Goal: Information Seeking & Learning: Learn about a topic

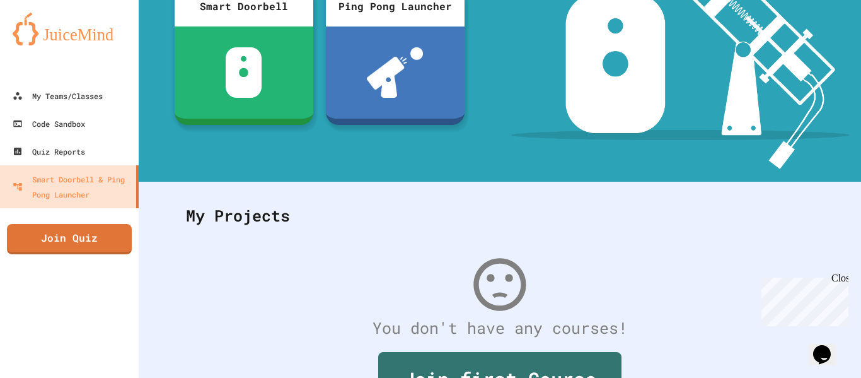
scroll to position [245, 0]
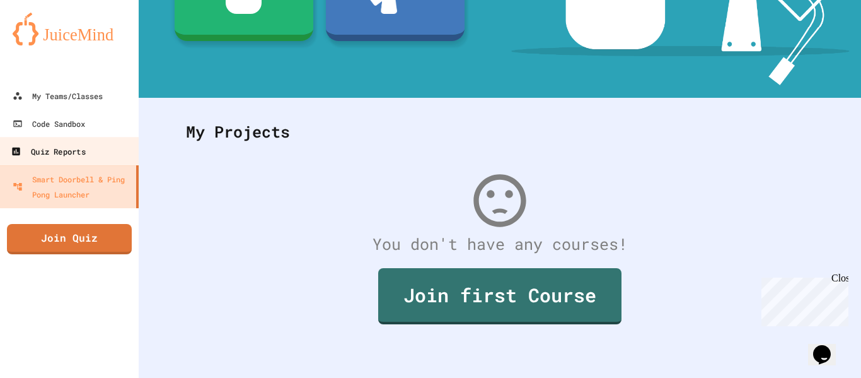
click at [53, 146] on div "Quiz Reports" at bounding box center [48, 152] width 74 height 16
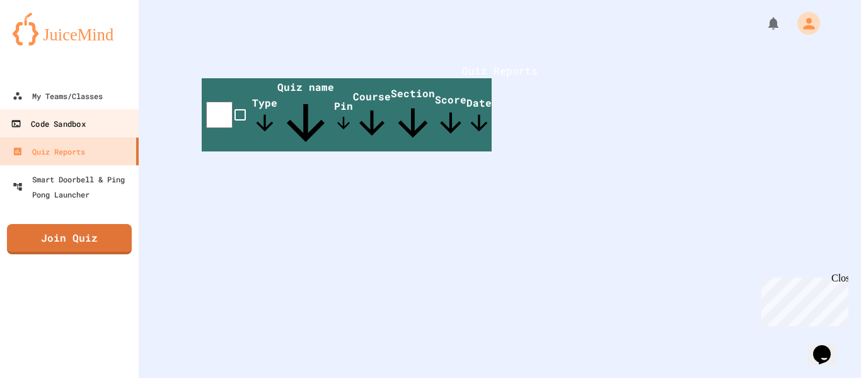
click at [57, 126] on div "Code Sandbox" at bounding box center [48, 124] width 74 height 16
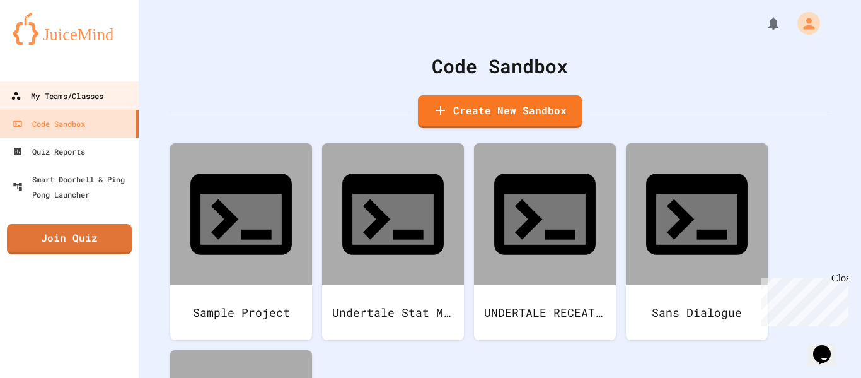
click at [72, 96] on div "My Teams/Classes" at bounding box center [57, 96] width 93 height 16
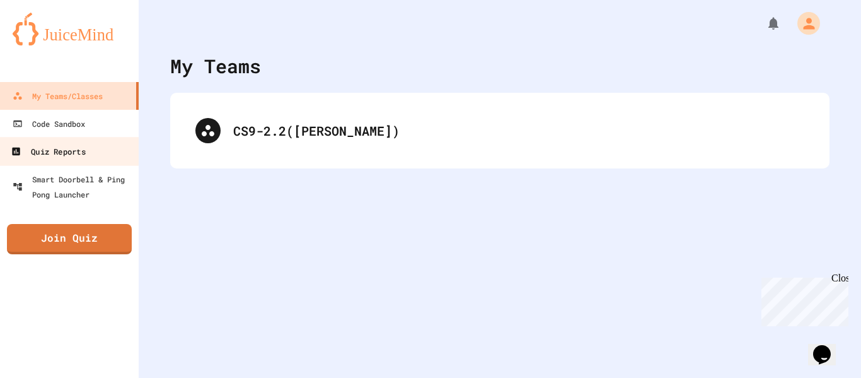
click at [91, 149] on link "Quiz Reports" at bounding box center [69, 151] width 143 height 28
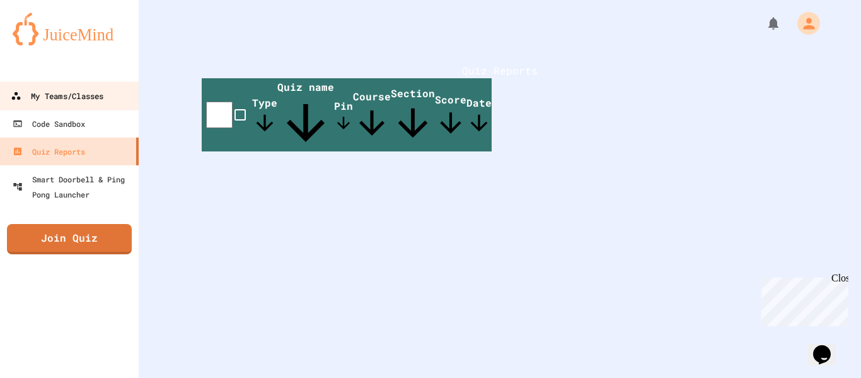
click at [90, 85] on link "My Teams/Classes" at bounding box center [69, 95] width 143 height 28
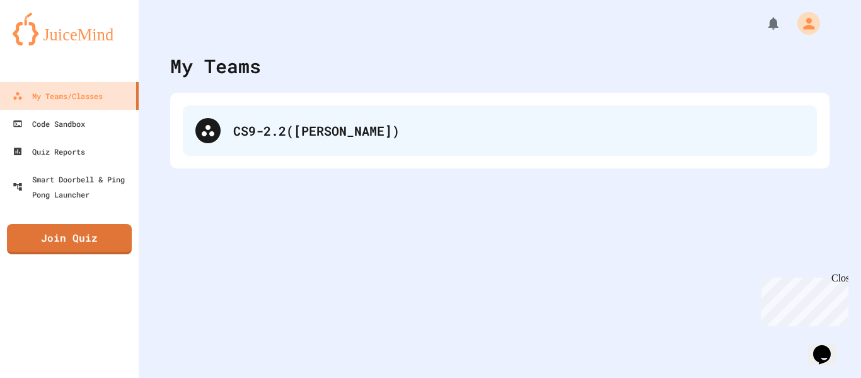
click at [219, 125] on div at bounding box center [207, 130] width 25 height 25
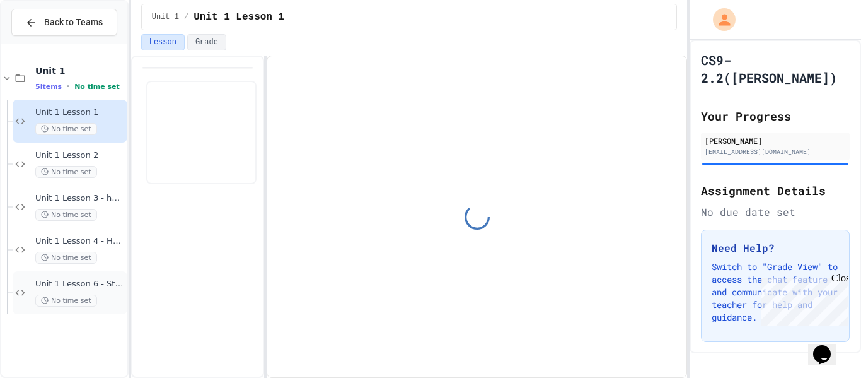
click at [99, 283] on span "Unit 1 Lesson 6 - Station 1 Build" at bounding box center [80, 284] width 90 height 11
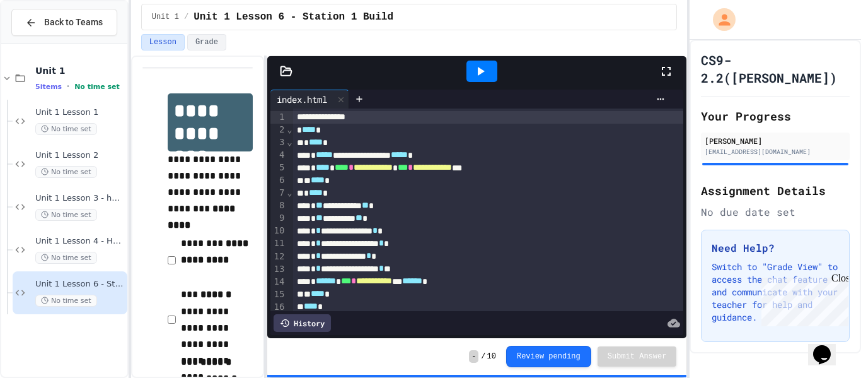
click at [482, 72] on icon at bounding box center [481, 71] width 7 height 9
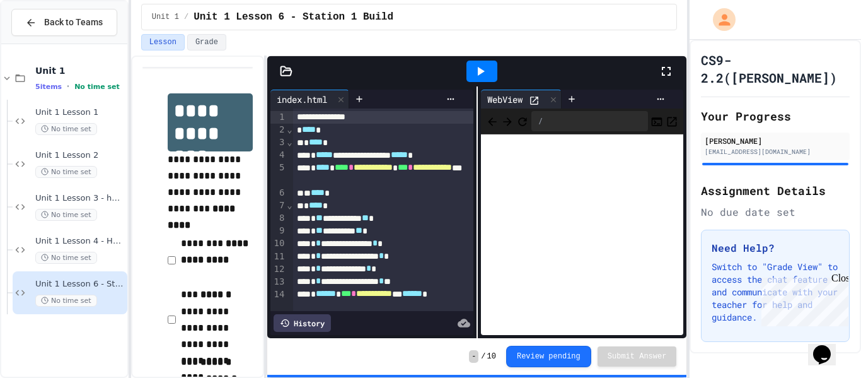
scroll to position [30, 0]
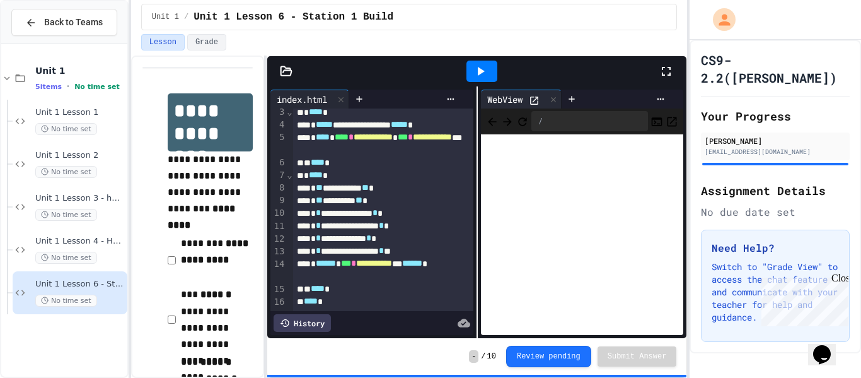
click at [455, 250] on div "**********" at bounding box center [383, 251] width 181 height 13
click at [479, 73] on icon at bounding box center [481, 71] width 7 height 9
click at [546, 95] on div at bounding box center [537, 99] width 17 height 13
click at [550, 95] on div at bounding box center [553, 99] width 15 height 18
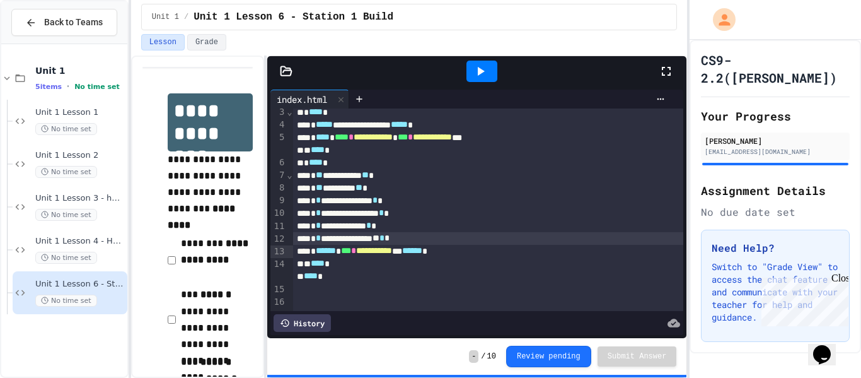
scroll to position [5, 0]
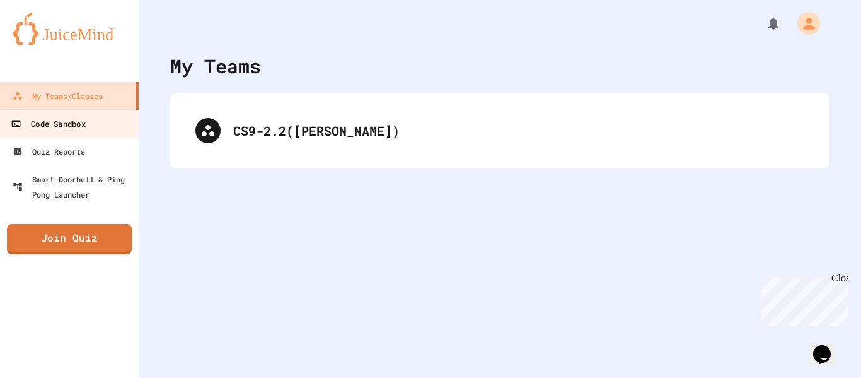
click at [76, 133] on link "Code Sandbox" at bounding box center [69, 123] width 143 height 28
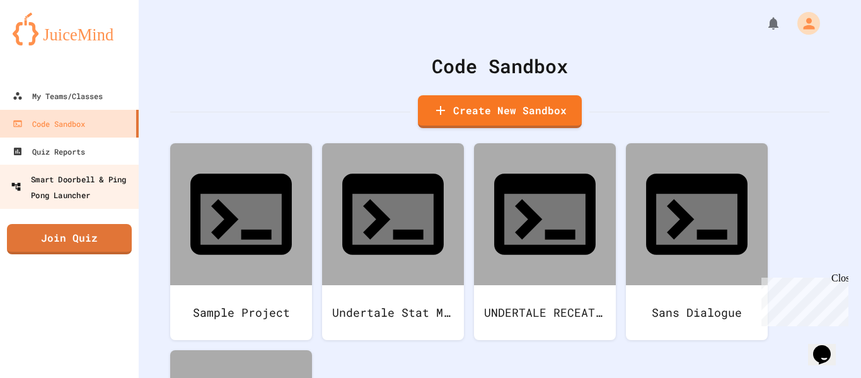
click at [94, 181] on div "Smart Doorbell & Ping Pong Launcher" at bounding box center [73, 186] width 125 height 31
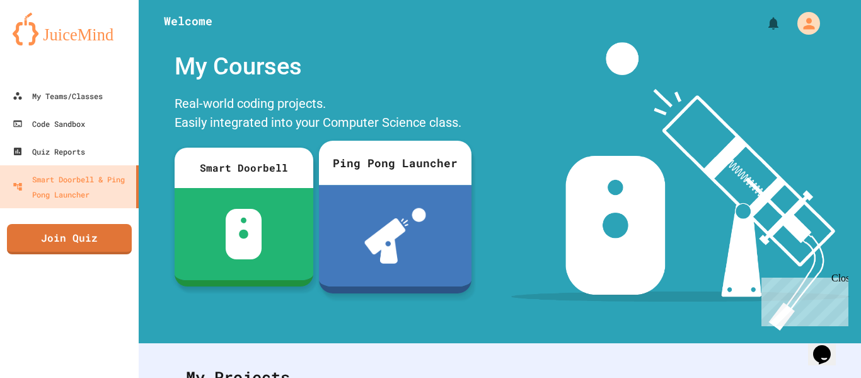
click at [380, 233] on img at bounding box center [395, 235] width 62 height 55
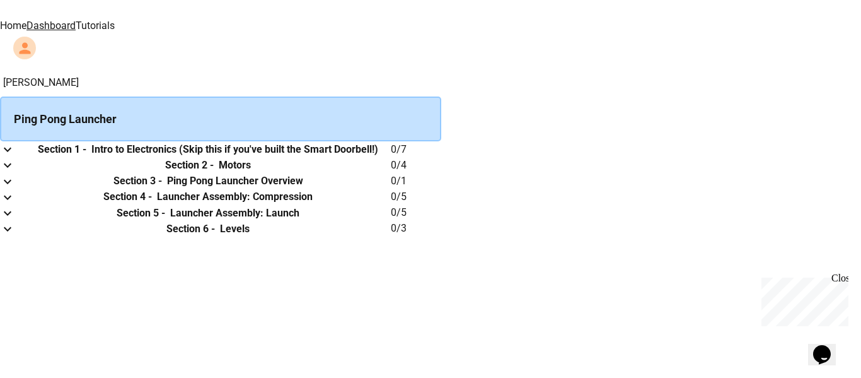
scroll to position [126, 0]
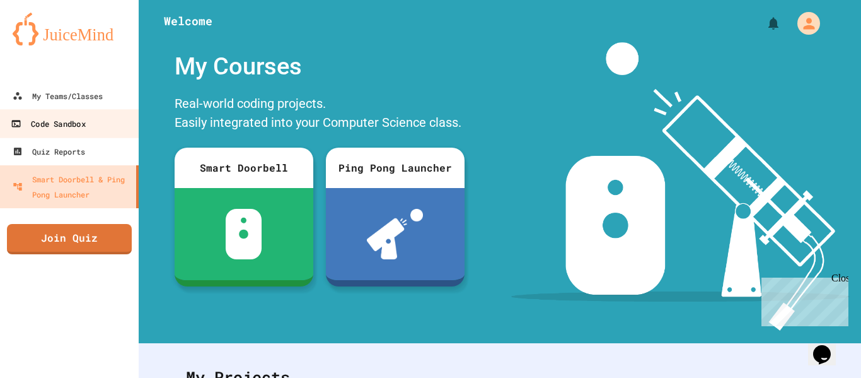
click at [67, 122] on div "Code Sandbox" at bounding box center [48, 124] width 74 height 16
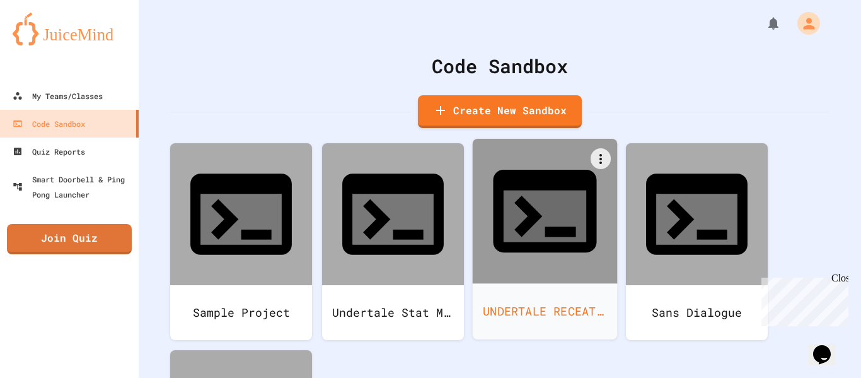
click at [576, 208] on div at bounding box center [545, 211] width 145 height 145
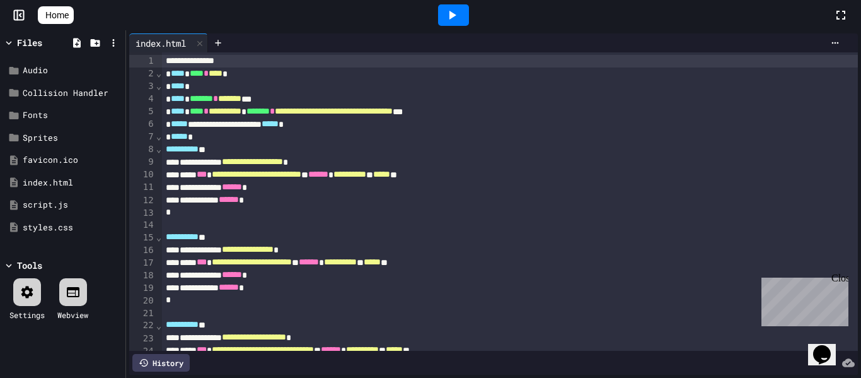
click at [456, 15] on icon at bounding box center [453, 15] width 7 height 9
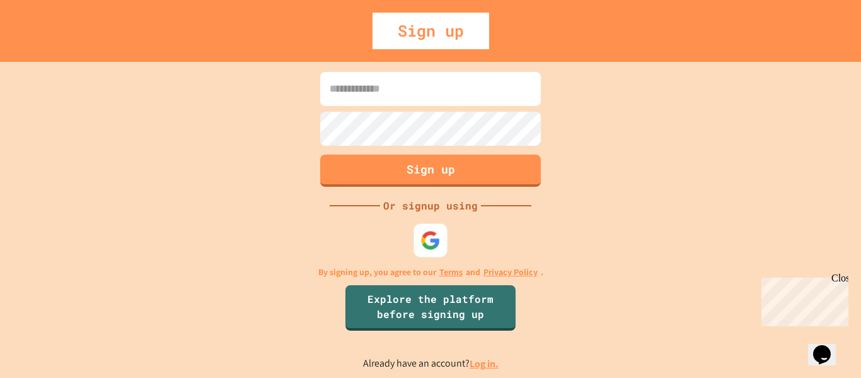
click at [436, 234] on img at bounding box center [431, 240] width 20 height 20
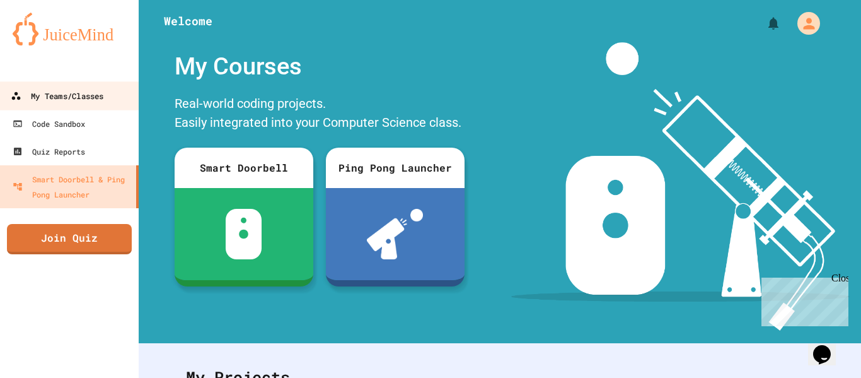
click at [86, 90] on div "My Teams/Classes" at bounding box center [57, 96] width 93 height 16
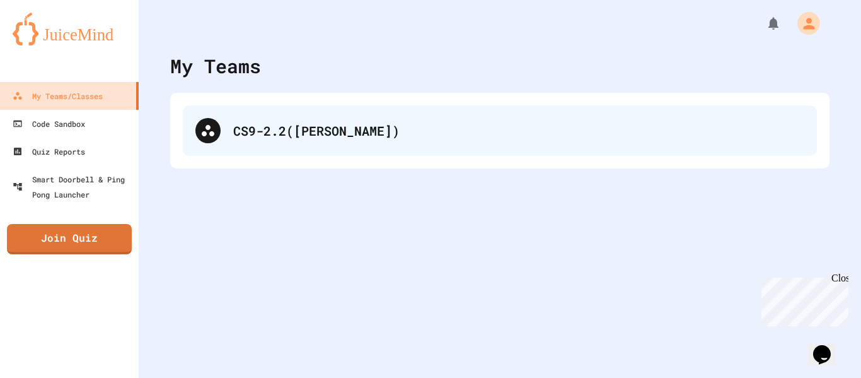
click at [224, 122] on div "CS9-2.2([PERSON_NAME])" at bounding box center [500, 130] width 634 height 50
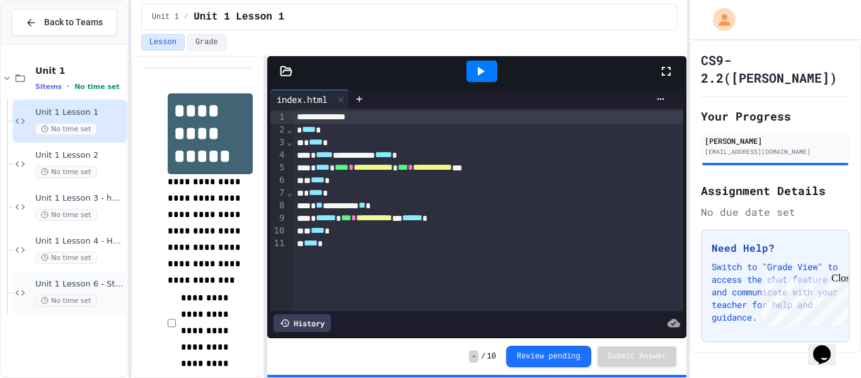
click at [93, 281] on span "Unit 1 Lesson 6 - Station 1 Build" at bounding box center [80, 284] width 90 height 11
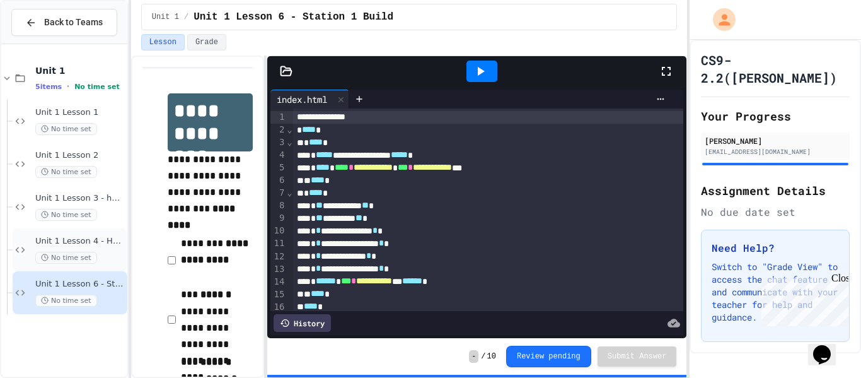
click at [64, 264] on div "Unit 1 Lesson 4 - Headlines Lab No time set" at bounding box center [70, 249] width 115 height 43
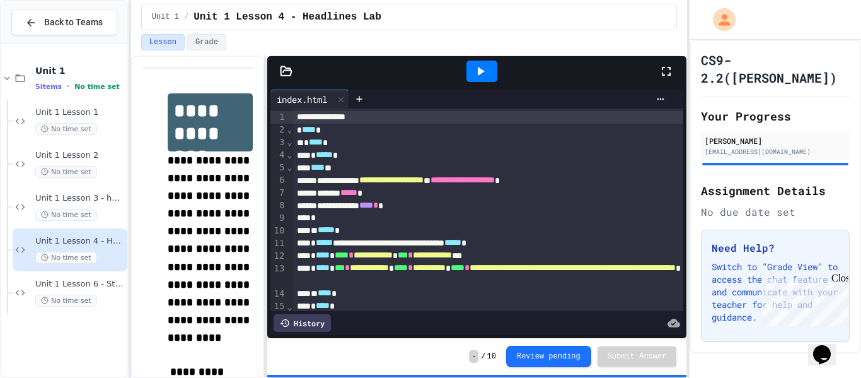
click at [670, 69] on icon at bounding box center [666, 71] width 9 height 9
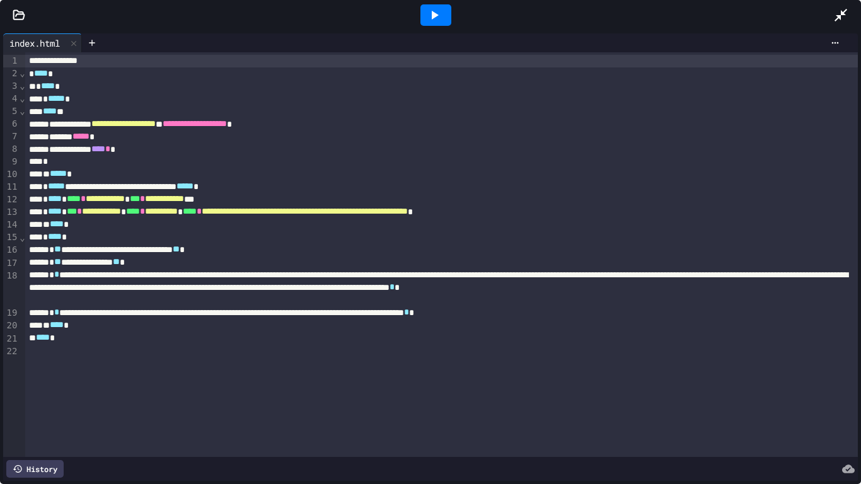
click at [399, 0] on div at bounding box center [436, 15] width 796 height 34
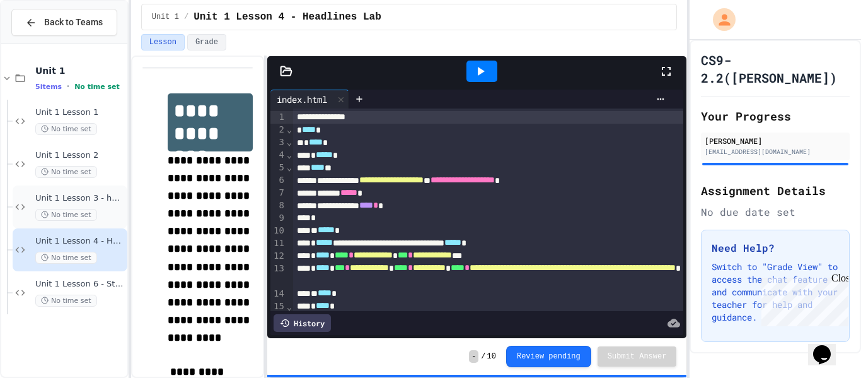
click at [96, 195] on span "Unit 1 Lesson 3 - heading and paragraph tags" at bounding box center [80, 198] width 90 height 11
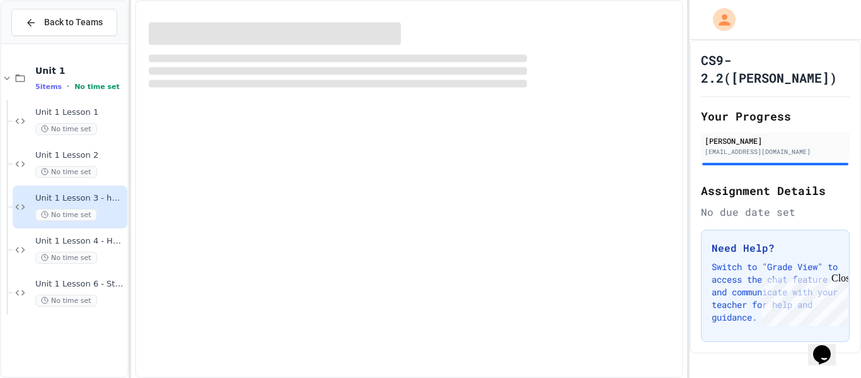
click at [96, 195] on span "Unit 1 Lesson 3 - heading and paragraph tags" at bounding box center [80, 198] width 90 height 11
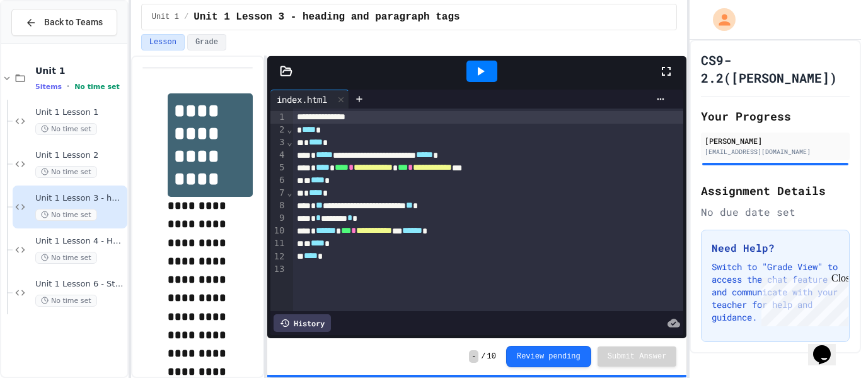
scroll to position [1130, 0]
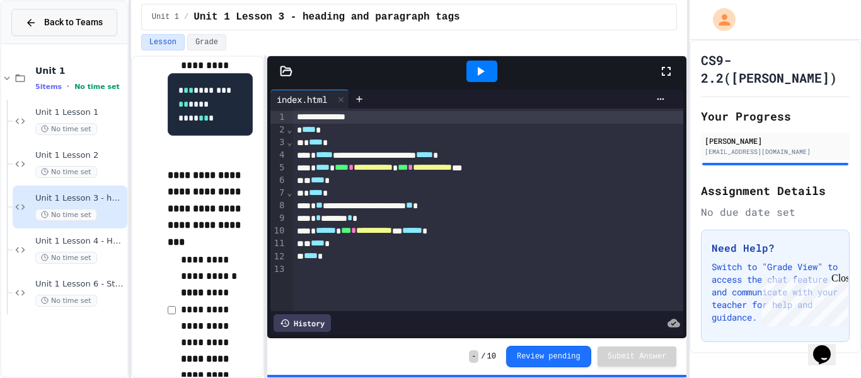
click at [58, 30] on button "Back to Teams" at bounding box center [64, 22] width 106 height 27
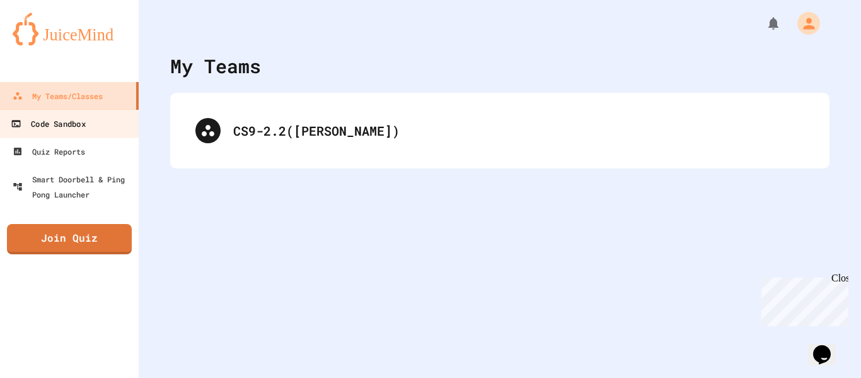
click at [63, 131] on div "Code Sandbox" at bounding box center [48, 124] width 74 height 16
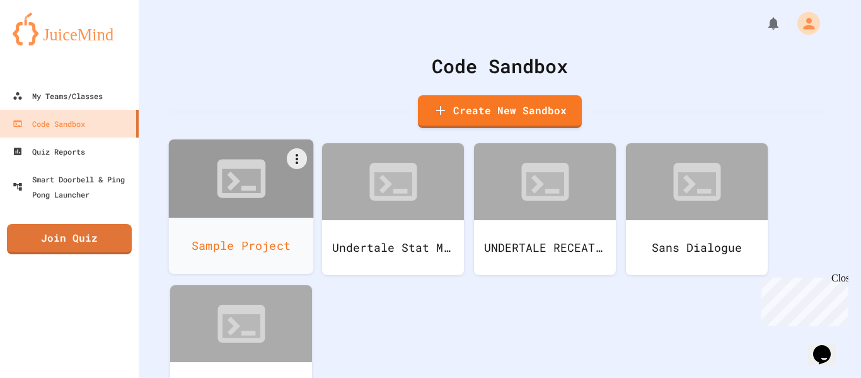
click at [219, 211] on div at bounding box center [241, 178] width 145 height 78
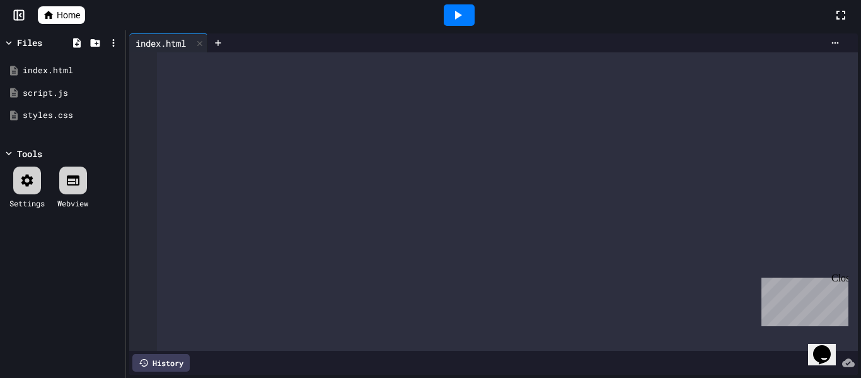
scroll to position [5914, 0]
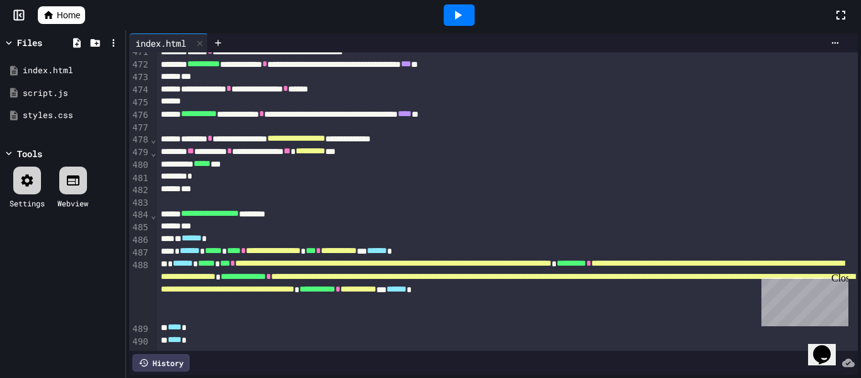
click at [460, 19] on icon at bounding box center [457, 15] width 15 height 15
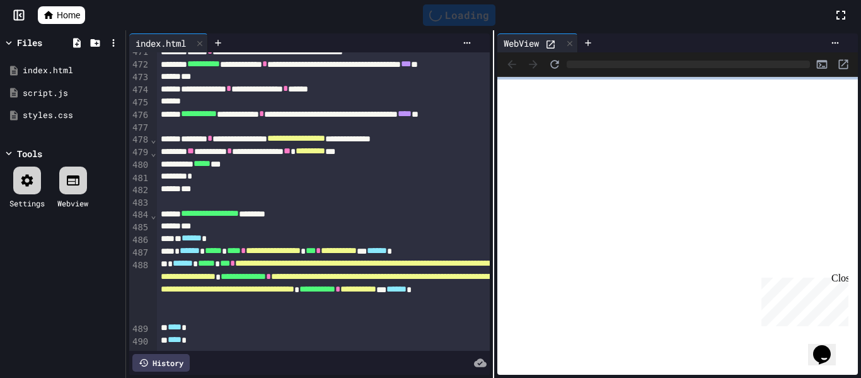
scroll to position [5939, 0]
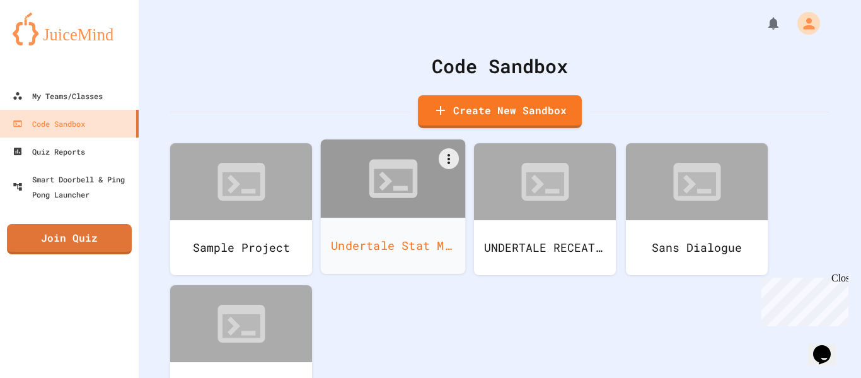
click at [449, 199] on div at bounding box center [393, 178] width 145 height 78
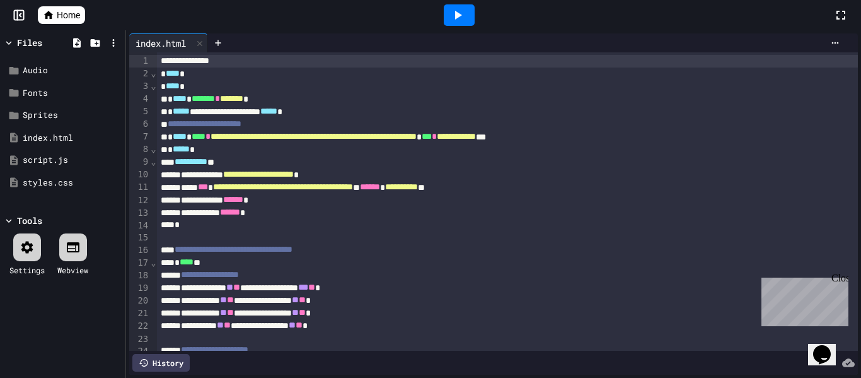
click at [465, 15] on icon at bounding box center [457, 15] width 15 height 15
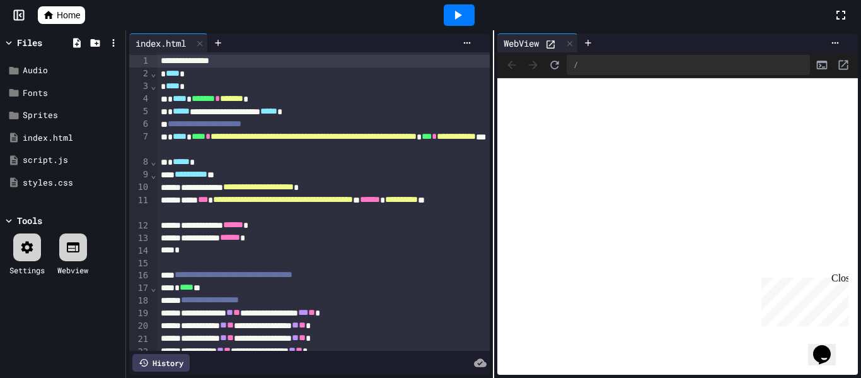
click at [554, 47] on icon at bounding box center [551, 44] width 8 height 8
click at [574, 45] on icon at bounding box center [570, 43] width 9 height 9
